Goal: Information Seeking & Learning: Check status

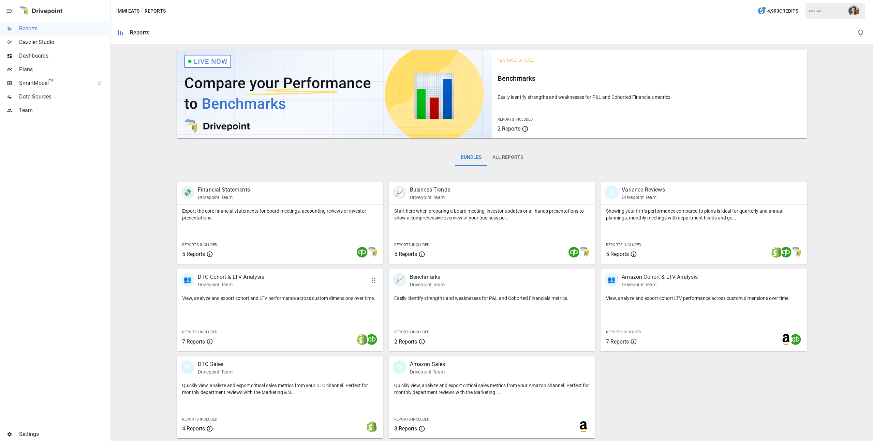
click at [303, 304] on div "View, analyze and export cohort and LTV performance across custom dimensions ov…" at bounding box center [280, 321] width 207 height 59
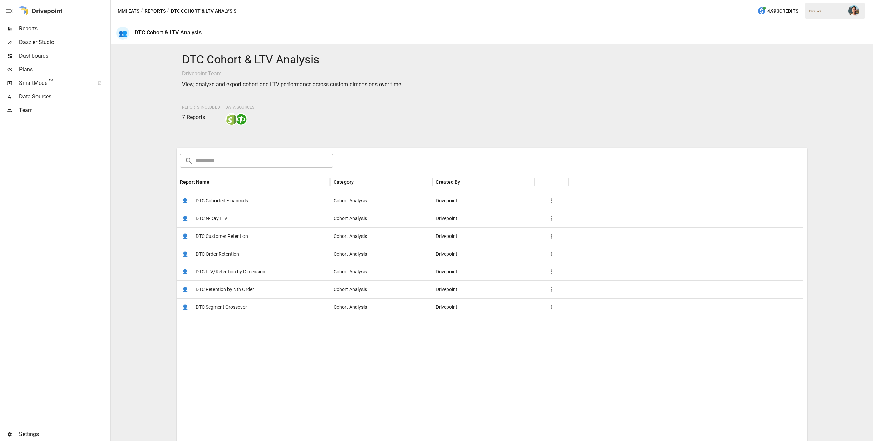
click at [243, 232] on span "DTC Customer Retention" at bounding box center [222, 236] width 52 height 17
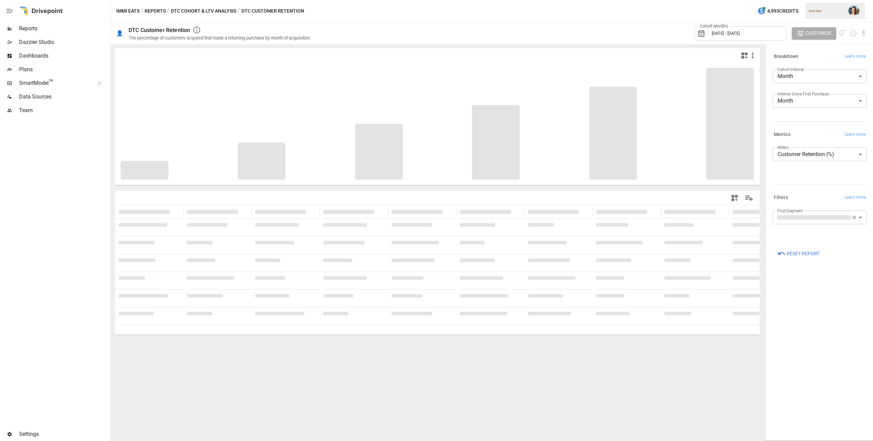
click at [147, 10] on button "Reports" at bounding box center [155, 11] width 21 height 9
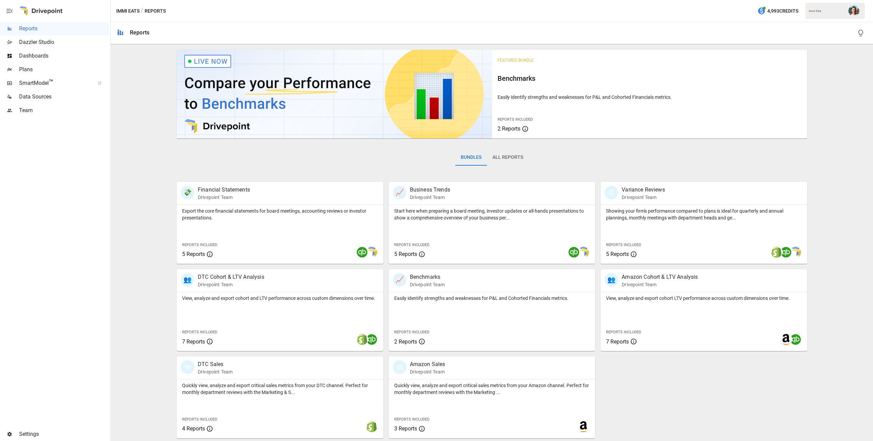
click at [512, 164] on button "All Reports" at bounding box center [508, 157] width 42 height 16
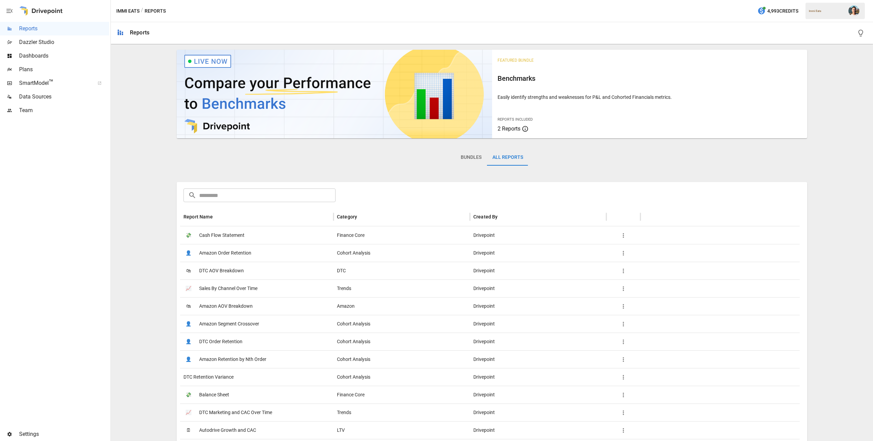
click at [261, 193] on input "text" at bounding box center [267, 196] width 136 height 14
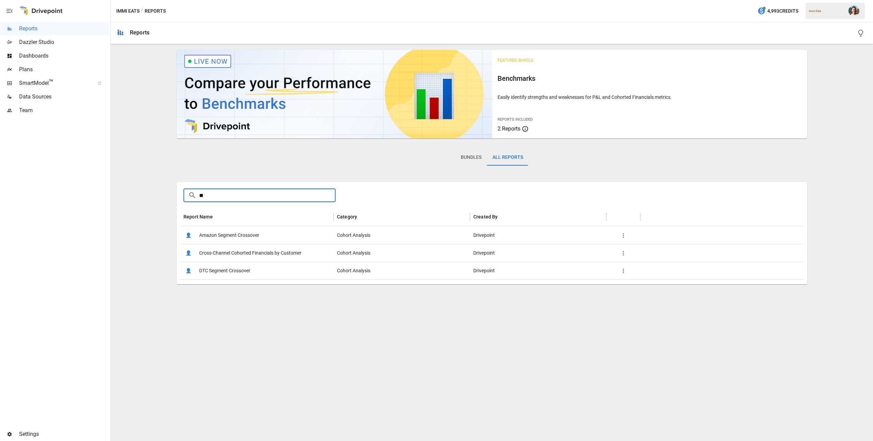
type input "**"
click at [278, 250] on span "Cross-Channel Cohorted Financials by Customer" at bounding box center [250, 252] width 102 height 17
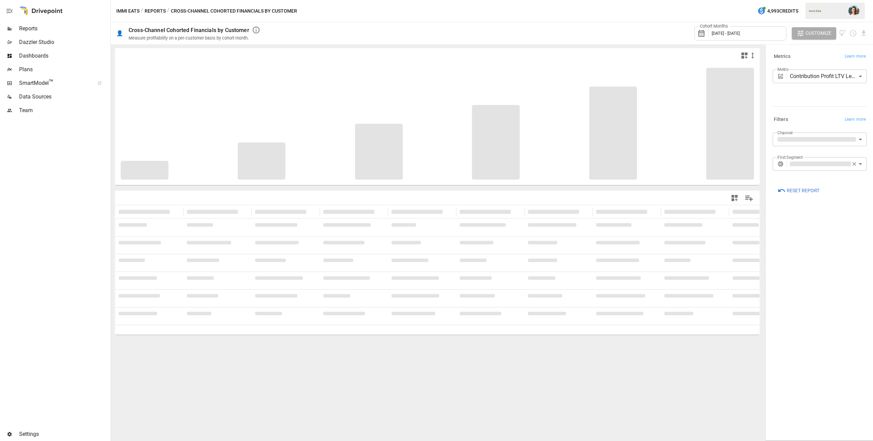
click at [740, 32] on span "[DATE] - [DATE]" at bounding box center [726, 33] width 28 height 5
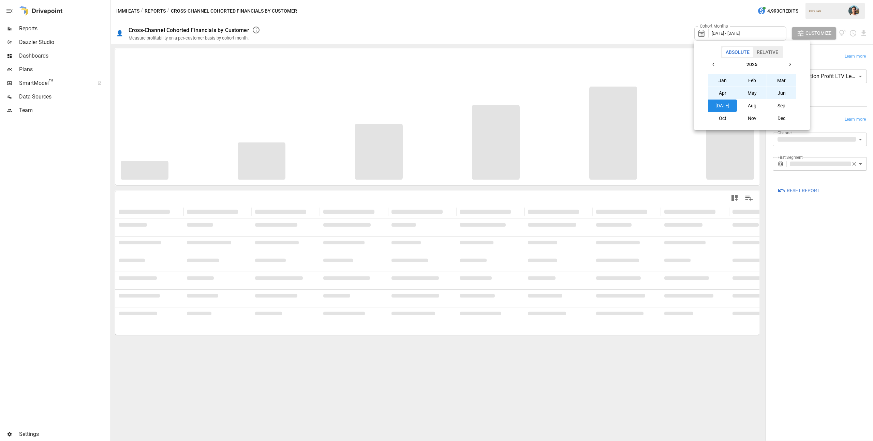
click at [741, 104] on button "Aug" at bounding box center [751, 106] width 29 height 12
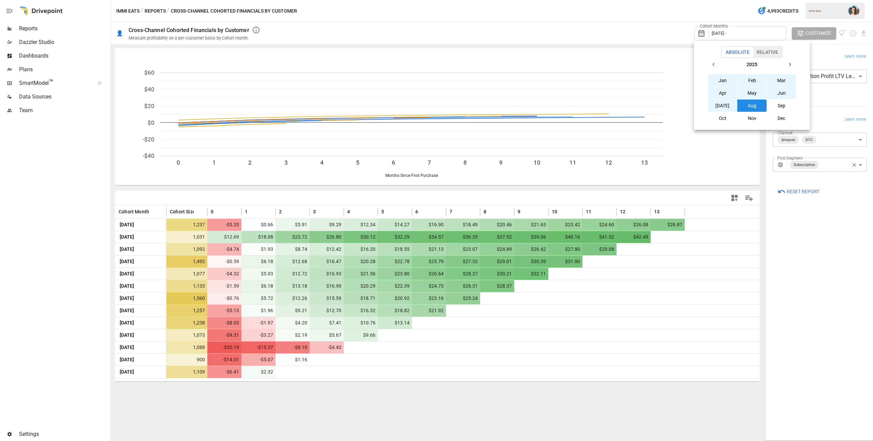
click at [716, 65] on button "button" at bounding box center [714, 64] width 12 height 12
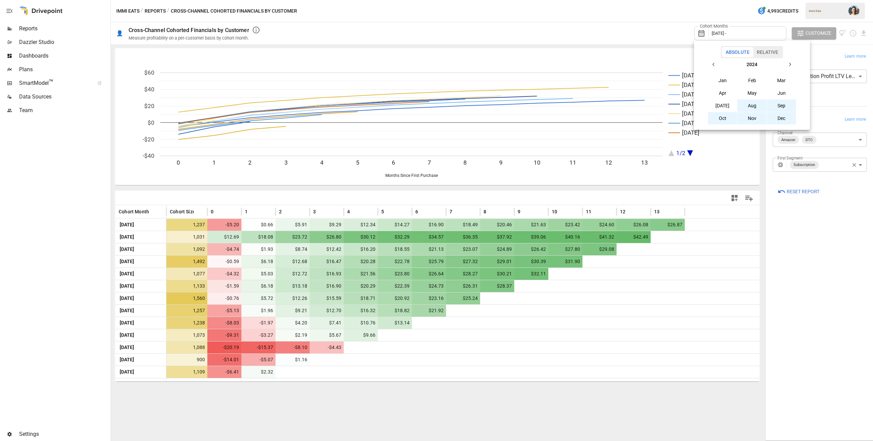
click at [753, 103] on button "Aug" at bounding box center [751, 106] width 29 height 12
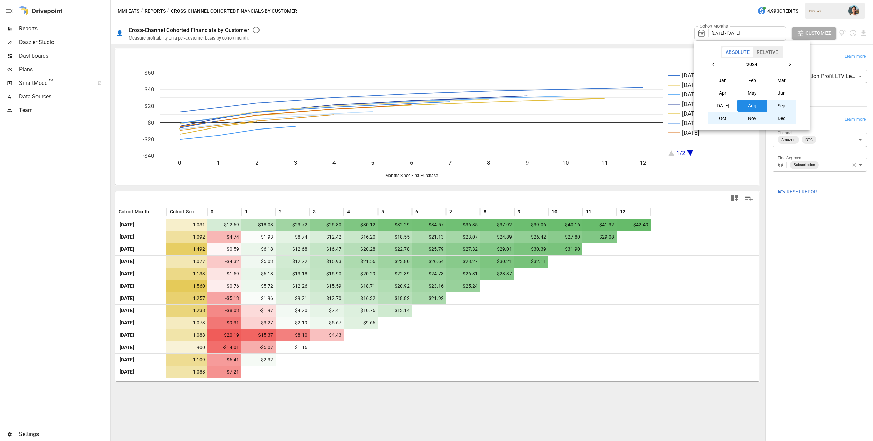
click at [595, 36] on div at bounding box center [436, 220] width 873 height 441
click at [855, 163] on icon "button" at bounding box center [854, 165] width 6 height 6
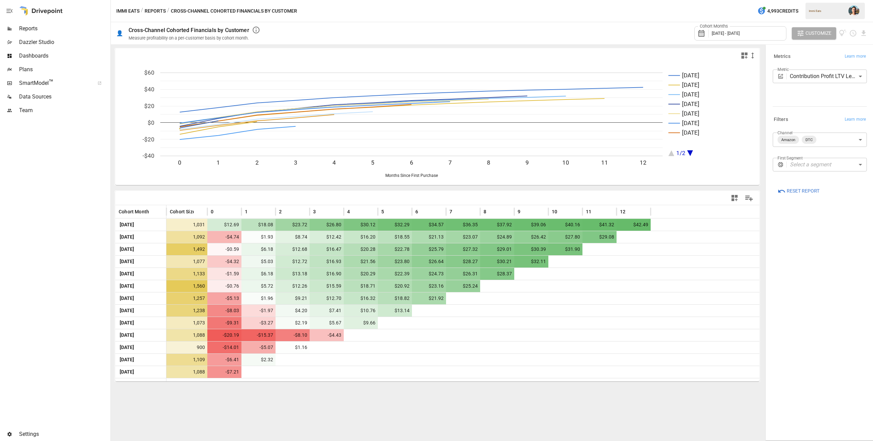
click at [828, 0] on body "Reports Dazzler Studio Dashboards Plans SmartModel ™ Data Sources Team Settings…" at bounding box center [436, 0] width 873 height 0
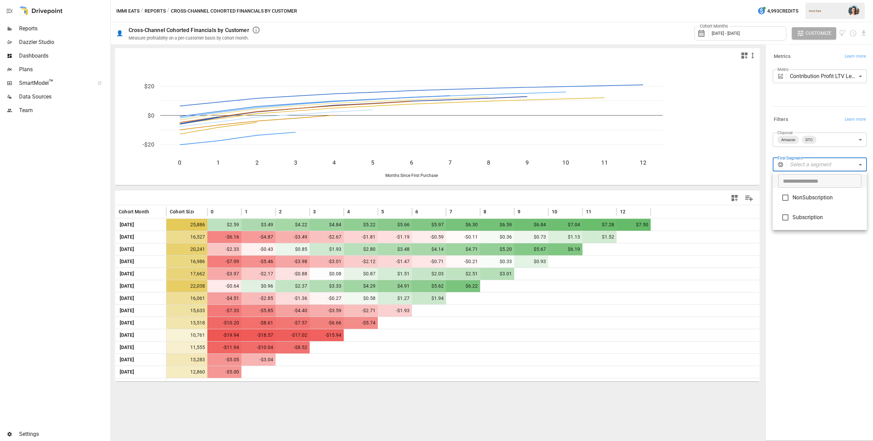
click at [821, 195] on span "NonSubscription" at bounding box center [826, 198] width 69 height 8
type input "**********"
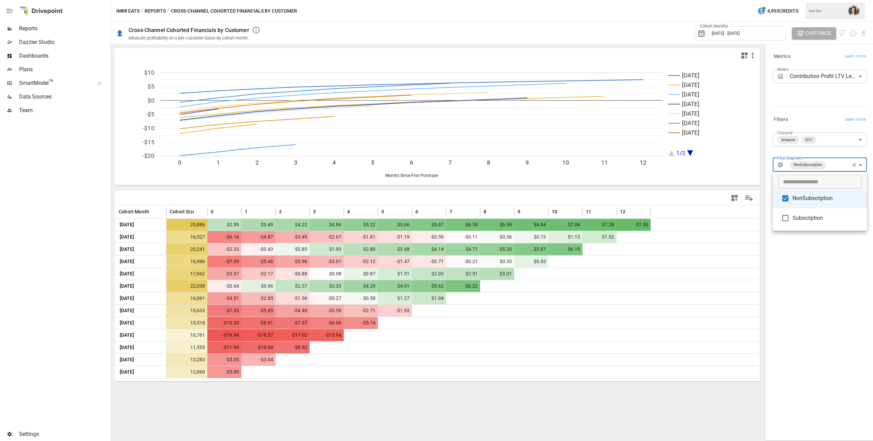
click at [835, 247] on div at bounding box center [436, 220] width 873 height 441
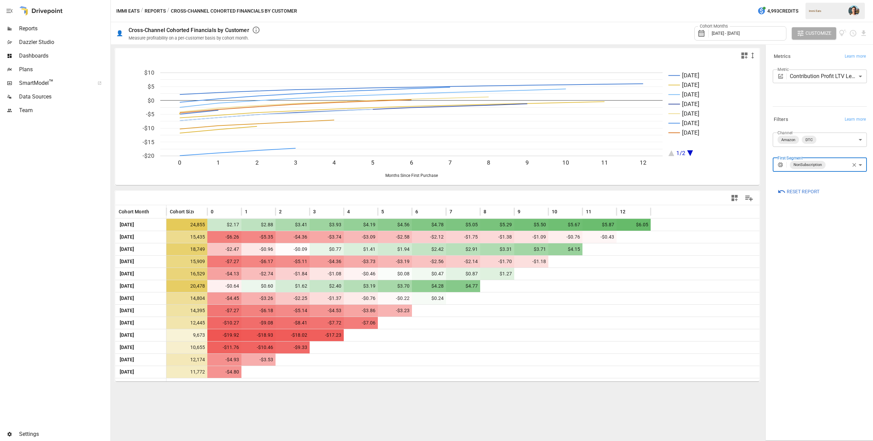
click at [857, 166] on icon "button" at bounding box center [854, 165] width 6 height 6
click at [834, 0] on body "Reports Dazzler Studio Dashboards Plans SmartModel ™ Data Sources Team Settings…" at bounding box center [436, 0] width 873 height 0
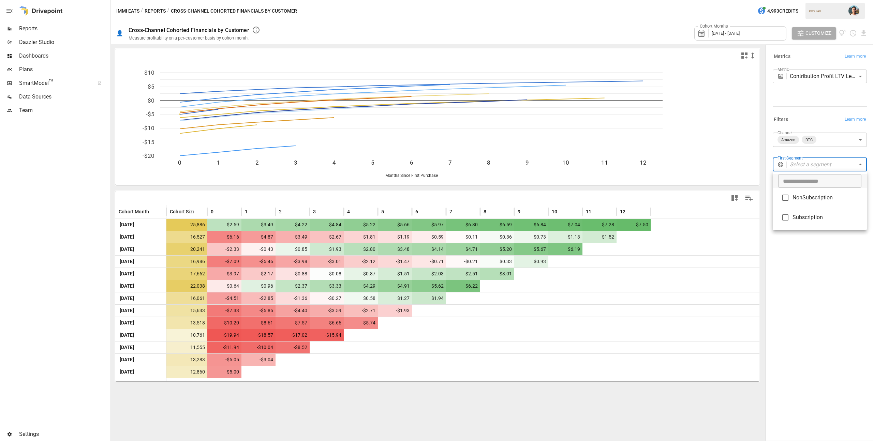
click at [820, 212] on li "Subscription" at bounding box center [820, 218] width 94 height 20
type input "**********"
click at [844, 269] on div at bounding box center [436, 220] width 873 height 441
